Goal: Task Accomplishment & Management: Complete application form

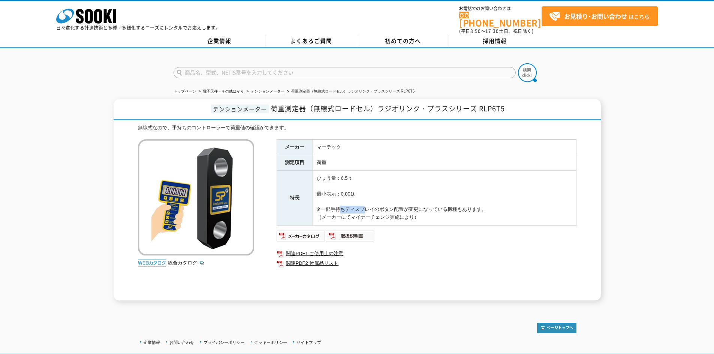
click at [427, 202] on td "ひょう量：6.5ｔ 最小表示：0.001t ※一部手持ちディスプレイのボタン配置が変更になっている機種もあります。 （メーカーにてマイナーチェンジ実施により）" at bounding box center [445, 198] width 264 height 55
click at [518, 207] on td "ひょう量：6.5ｔ 最小表示：0.001t ※一部手持ちディスプレイのボタン配置が変更になっている機種もあります。 （メーカーにてマイナーチェンジ実施により）" at bounding box center [445, 198] width 264 height 55
click at [508, 201] on td "ひょう量：6.5ｔ 最小表示：0.001t ※一部手持ちディスプレイのボタン配置が変更になっている機種もあります。 （メーカーにてマイナーチェンジ実施により）" at bounding box center [445, 198] width 264 height 55
drag, startPoint x: 403, startPoint y: 87, endPoint x: 346, endPoint y: 87, distance: 56.6
click at [352, 88] on li "荷重測定器（無線式ロードセル）ラジオリンク・プラスシリーズ RLP6T5" at bounding box center [350, 92] width 129 height 8
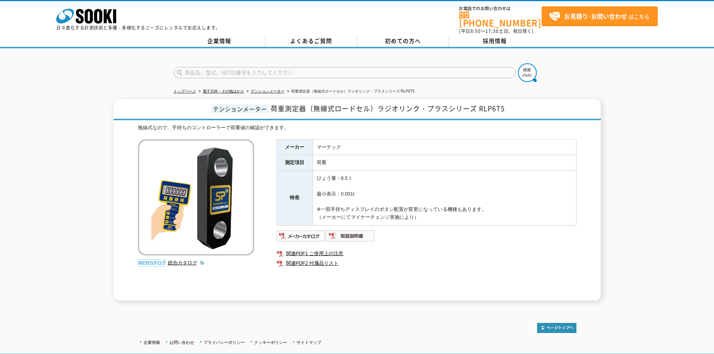
click at [433, 155] on td "荷重" at bounding box center [445, 163] width 264 height 16
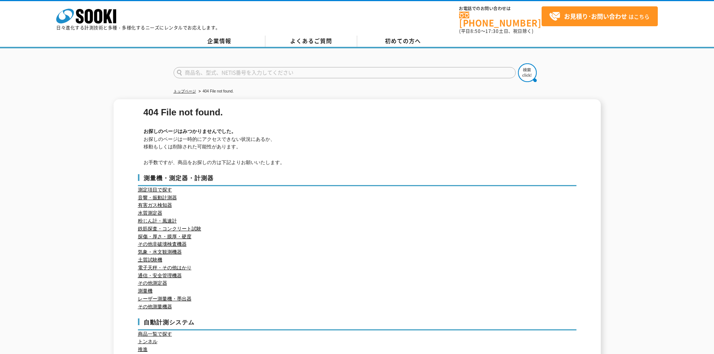
click at [201, 72] on input "text" at bounding box center [345, 72] width 342 height 11
type input "商品名、型式、NETIS番号を入力してください"
type input "マーテック　ロードセル"
click at [518, 63] on button at bounding box center [527, 72] width 19 height 19
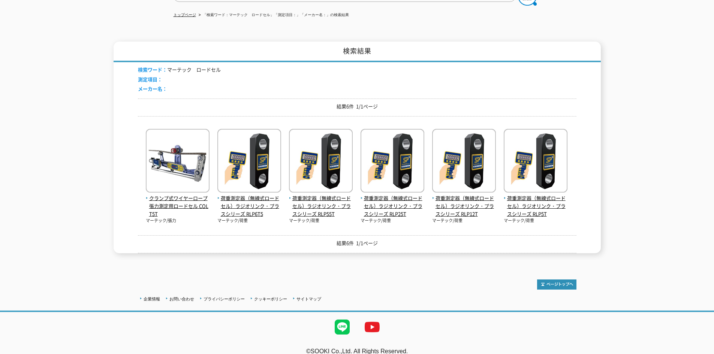
scroll to position [81, 0]
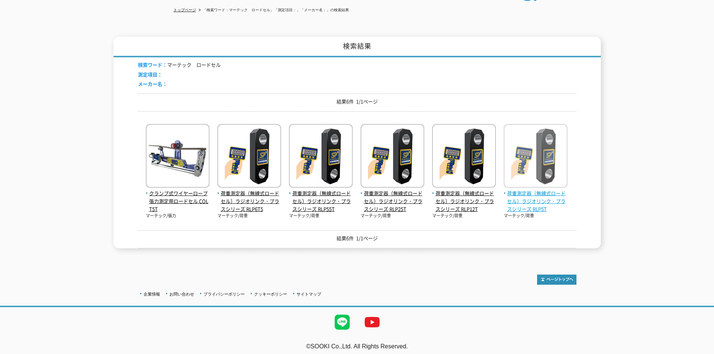
click at [549, 191] on span "荷重測定器（無線式ロードセル）ラジオリンク・プラスシリーズ RLP5T" at bounding box center [536, 201] width 64 height 23
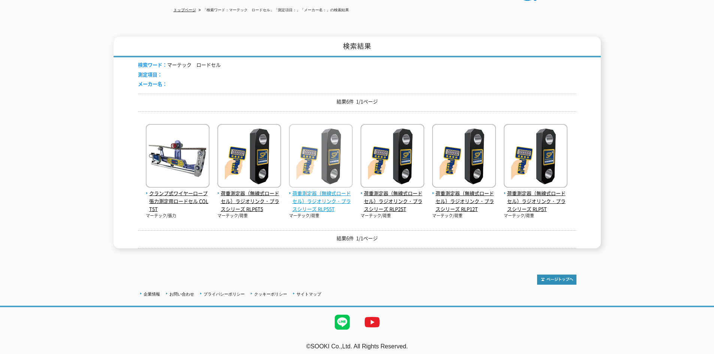
click at [324, 204] on span "荷重測定器（無線式ロードセル）ラジオリンク・プラスシリーズ RLP55T" at bounding box center [321, 201] width 64 height 23
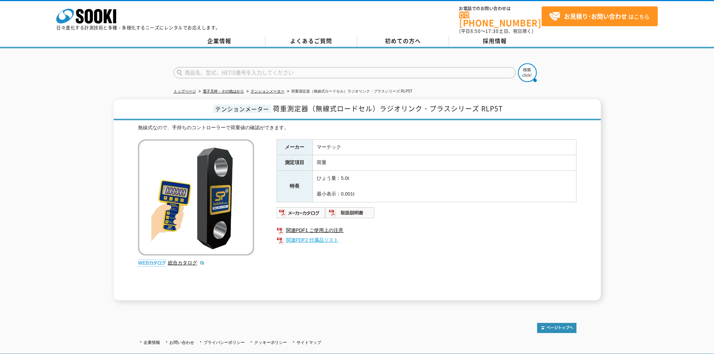
drag, startPoint x: 429, startPoint y: 234, endPoint x: 436, endPoint y: 233, distance: 6.8
click at [469, 233] on link "関連PDF1 ご使用上の注意" at bounding box center [427, 238] width 300 height 10
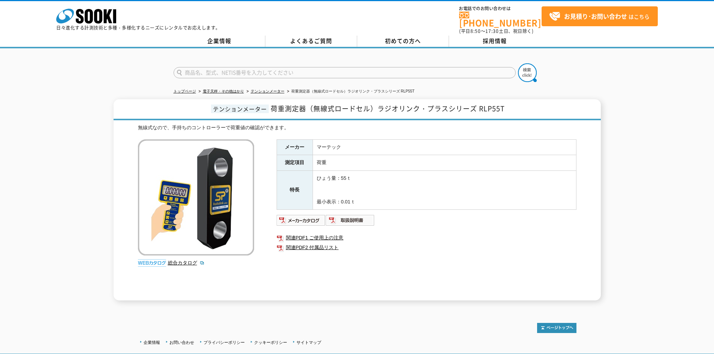
click at [406, 155] on td "荷重" at bounding box center [445, 163] width 264 height 16
click at [395, 40] on link "初めての方へ" at bounding box center [403, 41] width 92 height 11
drag, startPoint x: 479, startPoint y: 105, endPoint x: 510, endPoint y: 102, distance: 30.6
click at [510, 102] on h1 "テンションメーター 荷重測定器（無線式ロードセル）ラジオリンク・プラスシリーズ RLP55T" at bounding box center [357, 109] width 487 height 21
drag, startPoint x: 318, startPoint y: 141, endPoint x: 392, endPoint y: 141, distance: 74.6
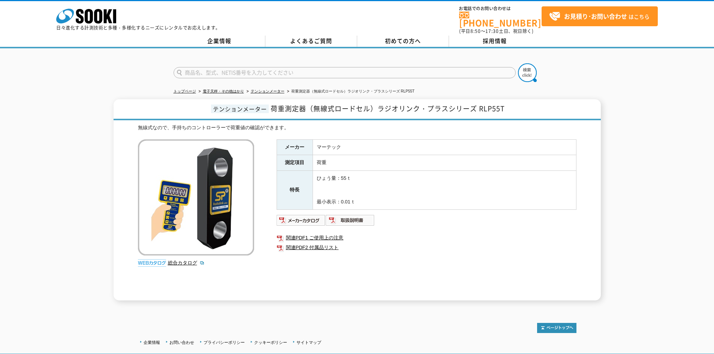
click at [392, 141] on td "マーテック" at bounding box center [445, 147] width 264 height 16
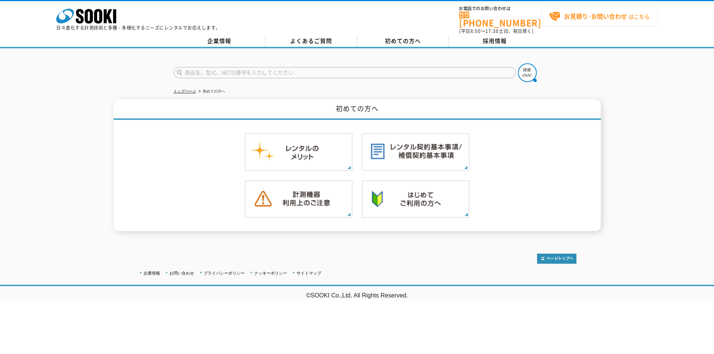
click at [610, 14] on strong "お見積り･お問い合わせ" at bounding box center [595, 16] width 63 height 9
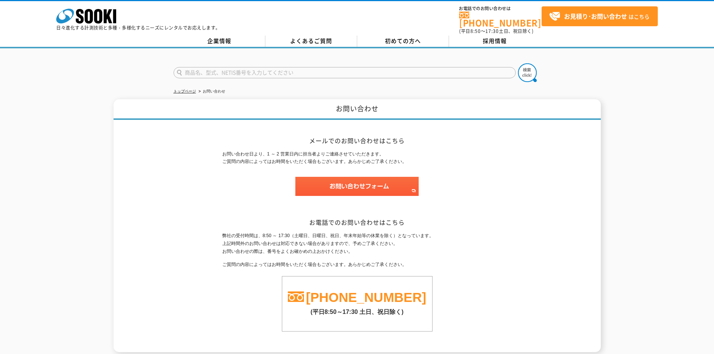
click at [610, 14] on strong "お見積り･お問い合わせ" at bounding box center [595, 16] width 63 height 9
drag, startPoint x: 289, startPoint y: 156, endPoint x: 624, endPoint y: 165, distance: 334.9
click at [379, 153] on p "お問い合わせ日より、1 ～ 2 営業日内に担当者よりご連絡させていただきます。 ご質問の内容によってはお時間をいただく場合もございます。あらかじめご了承くださ…" at bounding box center [357, 158] width 270 height 16
click at [624, 166] on div "お問い合わせ メールでのお問い合わせはこちら お問い合わせ日より、1 ～ 2 営業日内に担当者よりご連絡させていただきます。 ご質問の内容によってはお時間をい…" at bounding box center [357, 225] width 714 height 253
drag, startPoint x: 436, startPoint y: 156, endPoint x: 129, endPoint y: 159, distance: 306.3
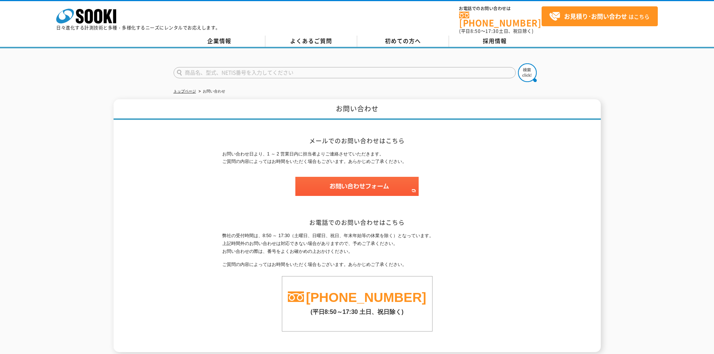
click at [133, 159] on div "お問い合わせ メールでのお問い合わせはこちら お問い合わせ日より、1 ～ 2 営業日内に担当者よりご連絡させていただきます。 ご質問の内容によってはお時間をい…" at bounding box center [357, 225] width 487 height 253
click at [129, 159] on div "お問い合わせ メールでのお問い合わせはこちら お問い合わせ日より、1 ～ 2 営業日内に担当者よりご連絡させていただきます。 ご質問の内容によってはお時間をい…" at bounding box center [357, 225] width 487 height 253
click at [328, 184] on img at bounding box center [356, 186] width 123 height 19
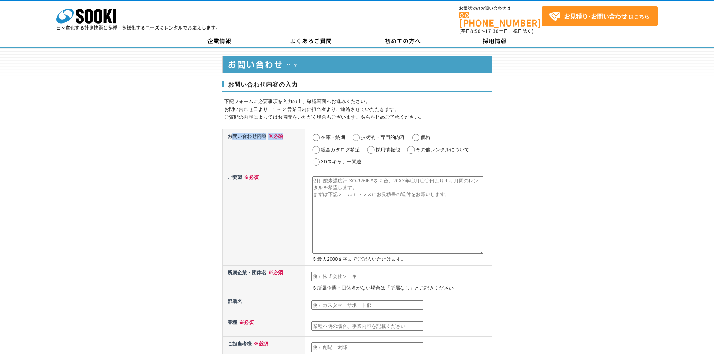
drag, startPoint x: 232, startPoint y: 130, endPoint x: 288, endPoint y: 131, distance: 55.9
click at [288, 131] on th "お問い合わせ内容 ※必須" at bounding box center [263, 149] width 83 height 41
click at [315, 113] on p "下記フォームに必要事項を入力の上、確認画面へお進みください。 お問い合わせ日より、1 ～ 2 営業日内に担当者よりご連絡させていただきます。 ご質問の内容によ…" at bounding box center [358, 109] width 268 height 23
click at [417, 134] on input "価格" at bounding box center [415, 137] width 9 height 7
radio input "true"
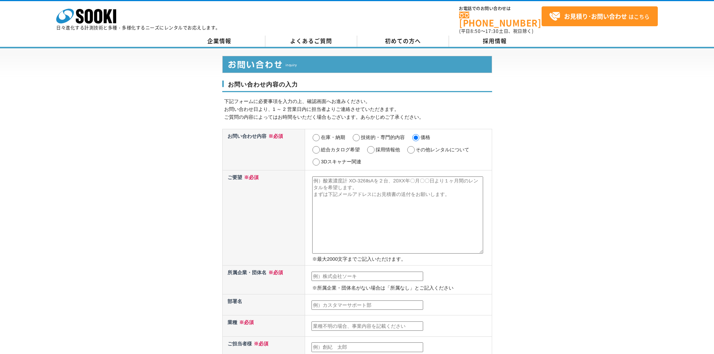
click at [316, 134] on input "在庫・納期" at bounding box center [316, 137] width 9 height 7
radio input "true"
click at [365, 184] on textarea at bounding box center [397, 215] width 171 height 77
paste textarea "RLP55T"
click at [370, 177] on textarea "マーテック社の荷重測定器RLP55T" at bounding box center [397, 215] width 171 height 77
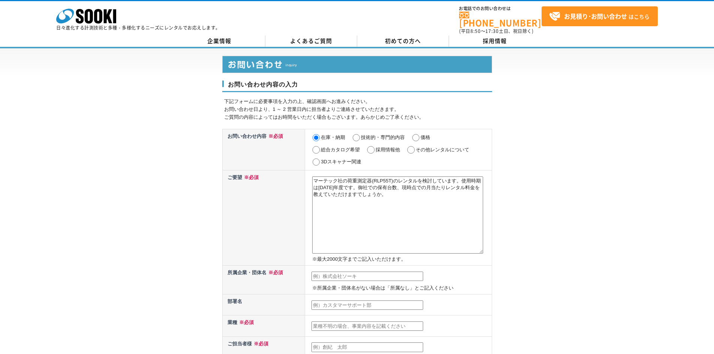
type textarea "マーテック社の荷重測定器(RLP55T)のレンタルを検討しています。使用時期は[DATE]年度です。御社での保有台数、現時点での月当たりレンタル料金を教えてい…"
click at [343, 272] on input "text" at bounding box center [368, 277] width 112 height 10
type input "東洋建設株式会社"
click at [333, 301] on input "text" at bounding box center [368, 306] width 112 height 10
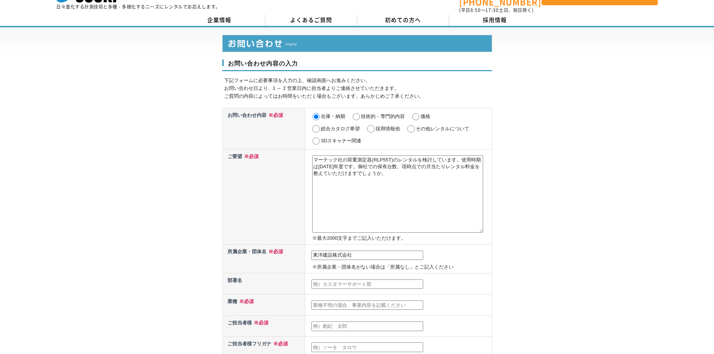
scroll to position [37, 0]
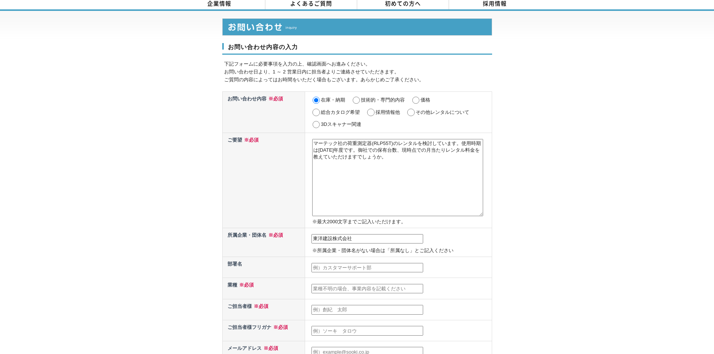
click at [343, 284] on input "text" at bounding box center [368, 289] width 112 height 10
click at [344, 286] on input "text" at bounding box center [368, 289] width 112 height 10
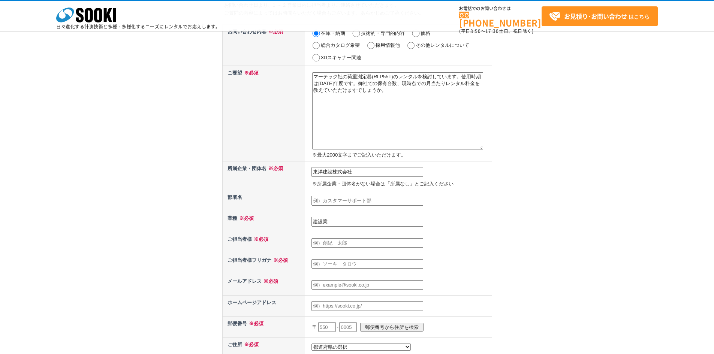
scroll to position [112, 0]
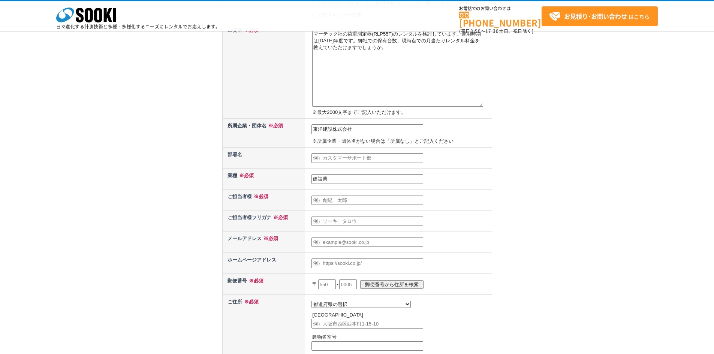
type input "建設業"
click at [334, 200] on input "text" at bounding box center [368, 201] width 112 height 10
type input "[PERSON_NAME]"
type input "274"
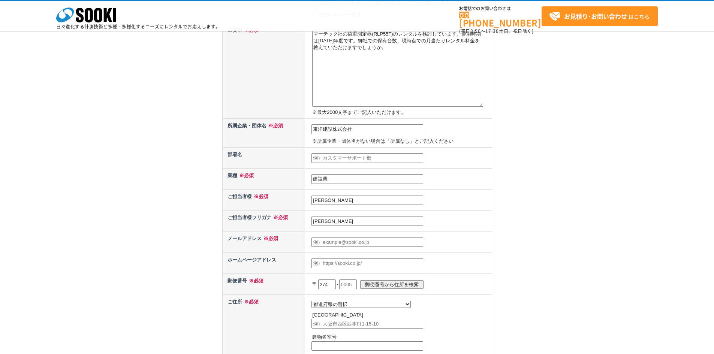
select select "12"
type input "前原西４丁目３５－１８"
type input "津田沼寮"
drag, startPoint x: 338, startPoint y: 222, endPoint x: 244, endPoint y: 208, distance: 94.5
click at [244, 208] on tbody "お問い合わせ内容 ※必須 在庫・納期 技術的・専門的内容 価格 総合カタログ希望 採用情報他 その他レンタルについて 3Dスキャナー関連 ご要望 ※必須 マー…" at bounding box center [357, 190] width 270 height 416
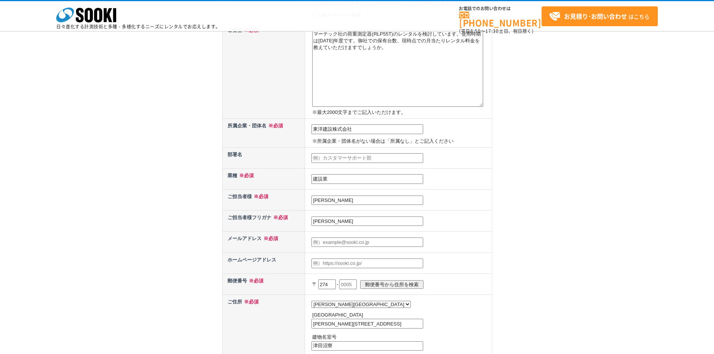
type input "水"
type input "ミズタヒロシ"
click at [320, 242] on input "text" at bounding box center [368, 243] width 112 height 10
type input "[EMAIL_ADDRESS][DOMAIN_NAME]"
click at [339, 263] on input "text" at bounding box center [368, 264] width 112 height 10
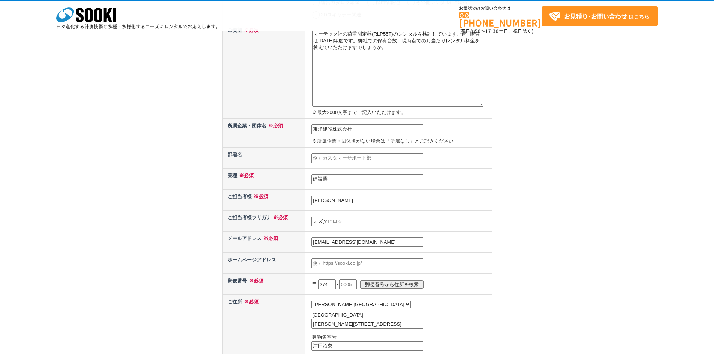
paste input "RLP55T"
type input "R"
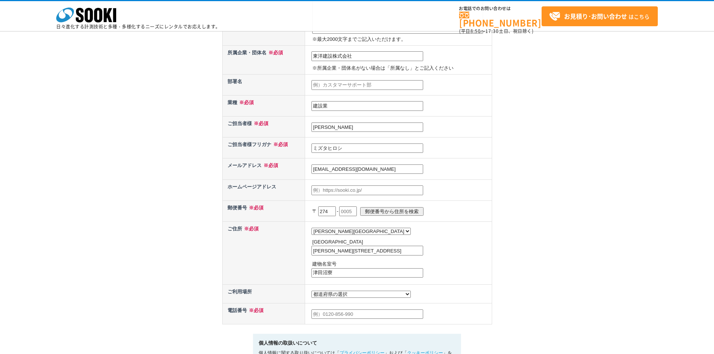
scroll to position [187, 0]
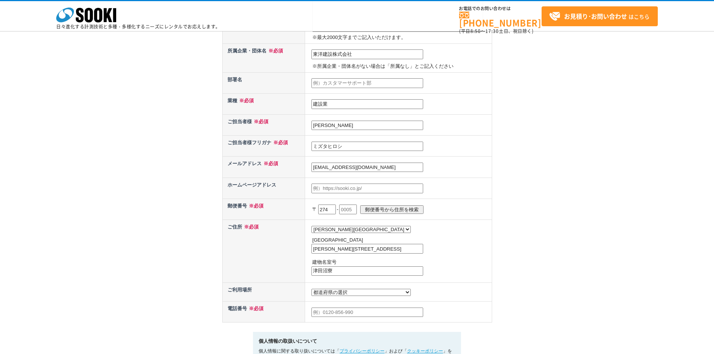
click at [330, 208] on input "274" at bounding box center [327, 210] width 18 height 10
type input "101"
click at [331, 211] on input "101" at bounding box center [327, 210] width 18 height 10
click at [357, 207] on input "text" at bounding box center [348, 210] width 18 height 10
type input "0051"
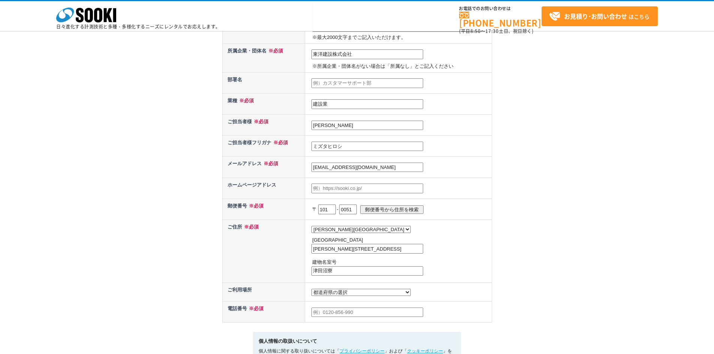
click at [424, 207] on input "郵便番号から住所を検索" at bounding box center [391, 209] width 63 height 9
select select "13"
type input "千代田区神田神保町"
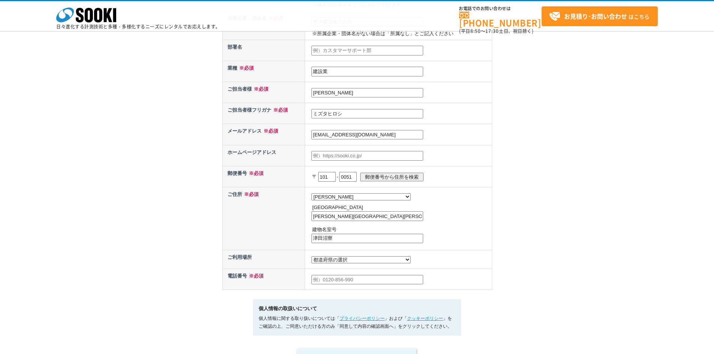
scroll to position [262, 0]
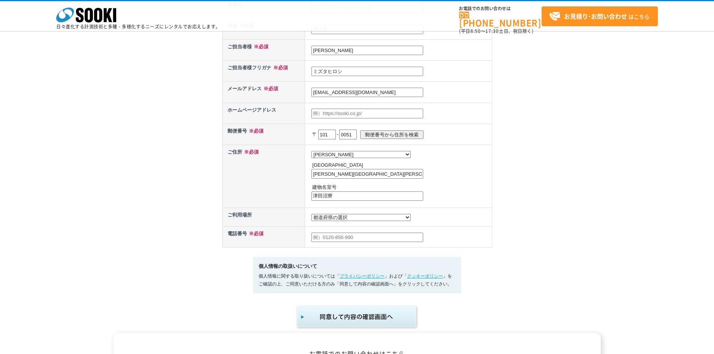
drag, startPoint x: 334, startPoint y: 196, endPoint x: 265, endPoint y: 196, distance: 68.6
click at [281, 197] on tr "ご住所 ※必須 都道府県の選択 北海道 青森県 岩手県 宮城県 秋田県 山形県 福島県 茨城県 栃木県 群馬県 埼玉県 千葉県 東京都 神奈川県 新潟県 富山…" at bounding box center [357, 176] width 270 height 63
type input "一"
click at [378, 179] on input "千代田区神田神保町" at bounding box center [368, 174] width 112 height 10
type input "千代田区神田神保町一丁目１０５番地"
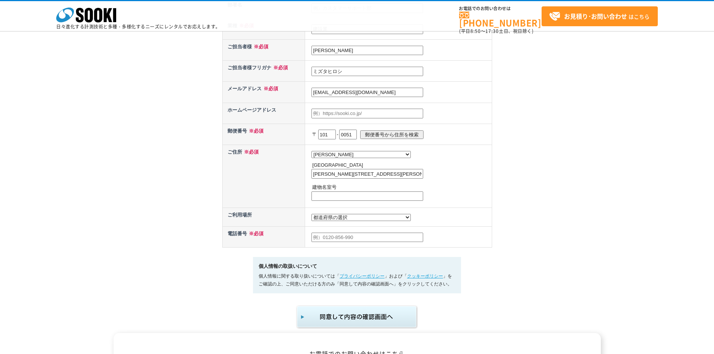
click at [319, 243] on input "text" at bounding box center [368, 238] width 112 height 10
type input "08058931808"
drag, startPoint x: 443, startPoint y: 219, endPoint x: 413, endPoint y: 222, distance: 30.4
click at [443, 220] on td "都道府県の選択 利用場所未定 北海道 青森県 岩手県 宮城県 秋田県 山形県 福島県 茨城県 栃木県 群馬県 埼玉県 千葉県 東京都 神奈川県 新潟県 富山県…" at bounding box center [398, 217] width 187 height 19
click at [343, 221] on select "都道府県の選択 利用場所未定 北海道 青森県 岩手県 宮城県 秋田県 山形県 福島県 茨城県 栃木県 群馬県 埼玉県 千葉県 東京都 神奈川県 新潟県 富山県…" at bounding box center [361, 217] width 99 height 7
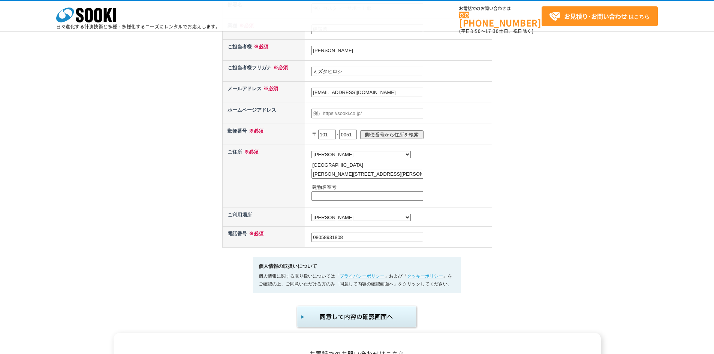
select select "0"
click at [312, 216] on select "都道府県の選択 利用場所未定 北海道 青森県 岩手県 宮城県 秋田県 山形県 福島県 茨城県 栃木県 群馬県 埼玉県 千葉県 東京都 神奈川県 新潟県 富山県…" at bounding box center [361, 217] width 99 height 7
click at [174, 127] on div "お問い合わせ内容の入力 下記フォームに必要事項を入力の上、確認画面へお進みください。 お問い合わせ日より、1 ～ 2 営業日内に担当者よりご連絡させていただき…" at bounding box center [357, 40] width 714 height 578
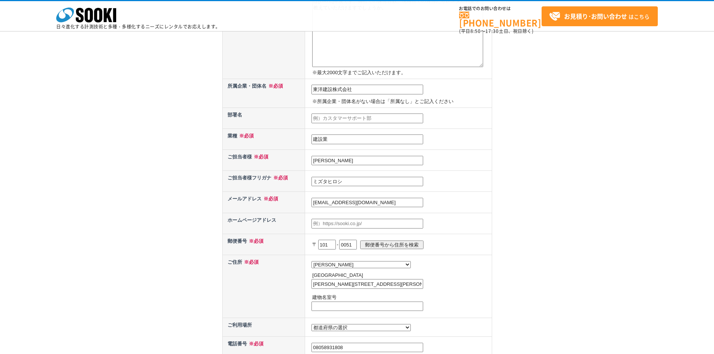
scroll to position [150, 0]
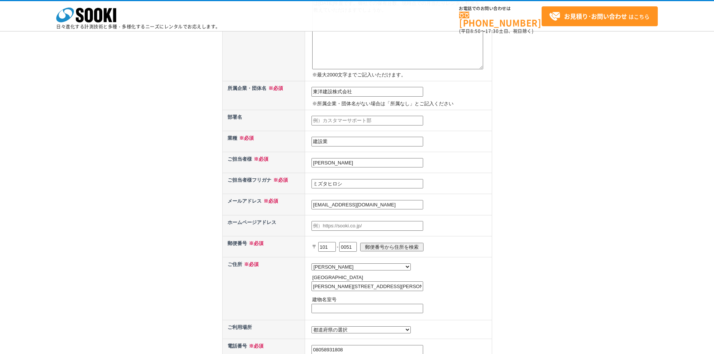
click at [332, 227] on input "text" at bounding box center [368, 226] width 112 height 10
paste input "https://www.toyo-const.co.jp/"
type input "https://www.toyo-const.co.jp/"
click at [95, 173] on div "お問い合わせ内容の入力 下記フォームに必要事項を入力の上、確認画面へお進みください。 お問い合わせ日より、1 ～ 2 営業日内に担当者よりご連絡させていただき…" at bounding box center [357, 153] width 714 height 578
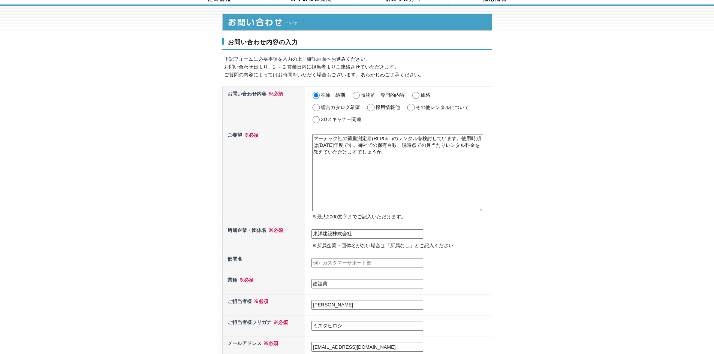
scroll to position [0, 0]
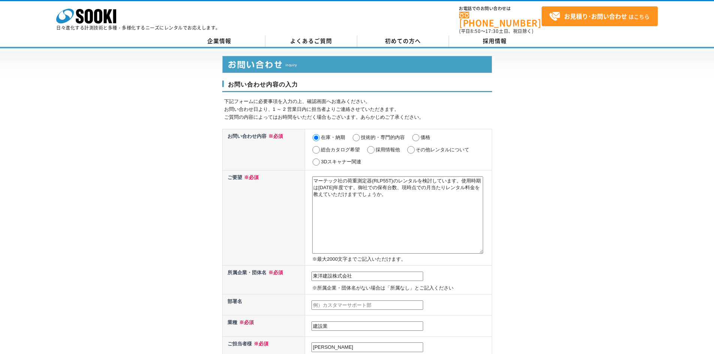
click at [421, 135] on label "価格" at bounding box center [426, 138] width 10 height 6
click at [421, 135] on input "価格" at bounding box center [415, 137] width 9 height 7
radio input "true"
click at [625, 225] on div "お問い合わせ内容の入力 下記フォームに必要事項を入力の上、確認画面へお進みください。 お問い合わせ日より、1 ～ 2 営業日内に担当者よりご連絡させていただき…" at bounding box center [357, 337] width 714 height 578
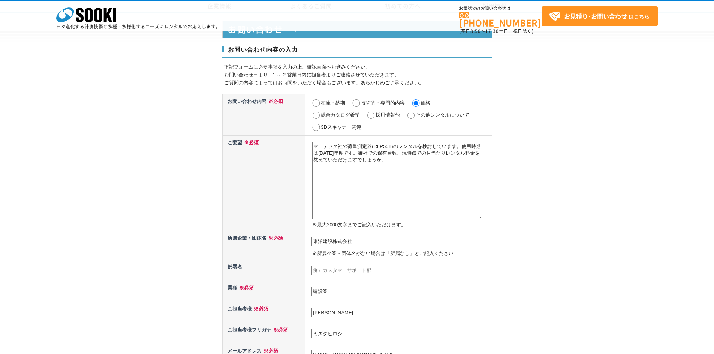
scroll to position [300, 0]
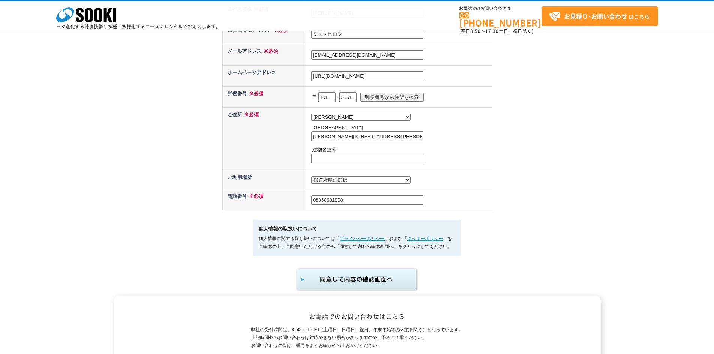
click at [337, 283] on img "submit" at bounding box center [357, 279] width 123 height 25
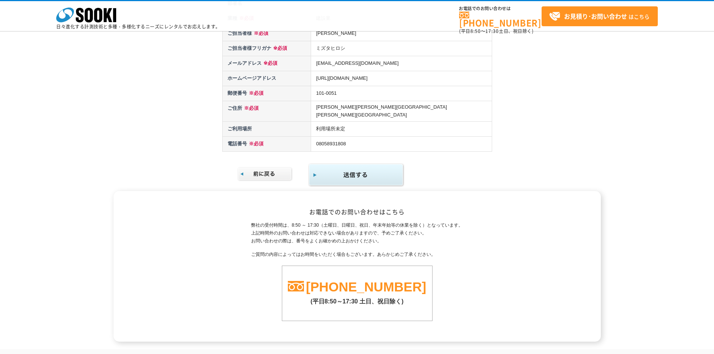
scroll to position [150, 0]
click at [349, 169] on img "submit" at bounding box center [356, 174] width 96 height 24
